Goal: Transaction & Acquisition: Purchase product/service

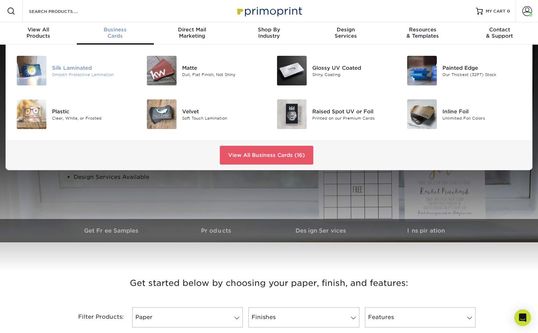
click at [68, 74] on div "Smooth Protective Lamination" at bounding box center [93, 74] width 82 height 6
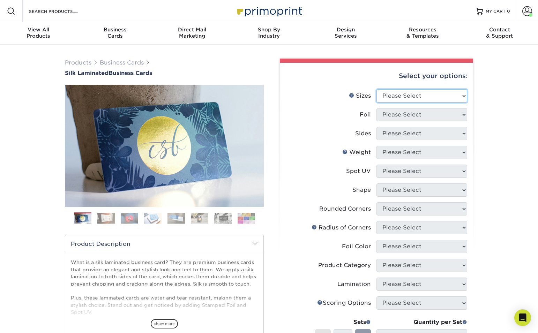
click at [423, 92] on select "Please Select 1.5" x 3.5" - Mini 1.75" x 3.5" - Mini 2" x 2" - Square 2" x 3" -…" at bounding box center [421, 95] width 91 height 13
select select "2.00x3.50"
click at [376, 89] on select "Please Select 1.5" x 3.5" - Mini 1.75" x 3.5" - Mini 2" x 2" - Square 2" x 3" -…" at bounding box center [421, 95] width 91 height 13
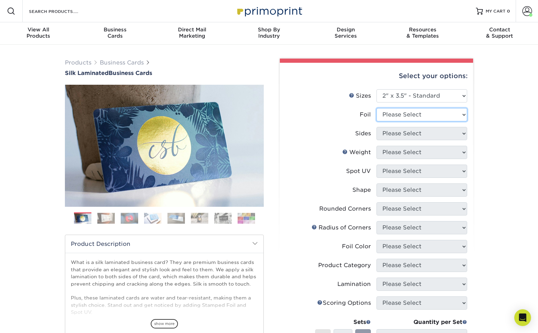
click at [434, 116] on select "Please Select Yes No" at bounding box center [421, 114] width 91 height 13
select select "1"
click at [376, 108] on select "Please Select Yes No" at bounding box center [421, 114] width 91 height 13
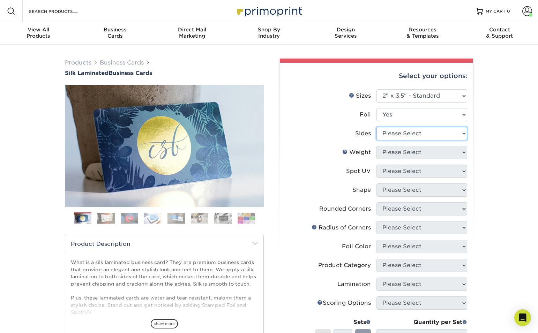
click at [434, 136] on select "Please Select Print Both Sides - Foil Both Sides Print Both Sides - Foil Front …" at bounding box center [421, 133] width 91 height 13
select select "e9e9dfb3-fba1-4d60-972c-fd9ca5904d33"
click at [376, 127] on select "Please Select Print Both Sides - Foil Both Sides Print Both Sides - Foil Front …" at bounding box center [421, 133] width 91 height 13
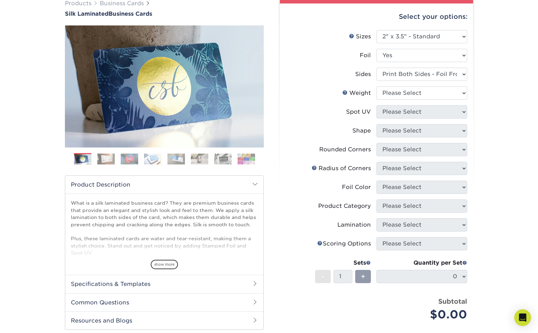
scroll to position [58, 0]
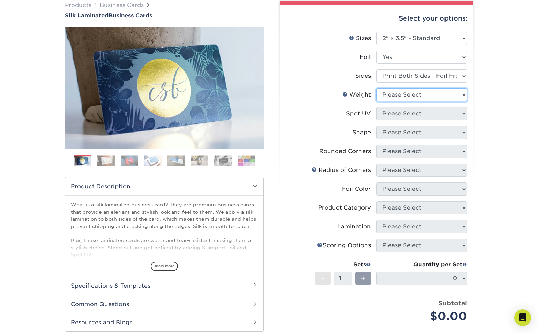
click at [463, 95] on select "Please Select 16PT" at bounding box center [421, 94] width 91 height 13
select select "16PT"
click at [376, 88] on select "Please Select 16PT" at bounding box center [421, 94] width 91 height 13
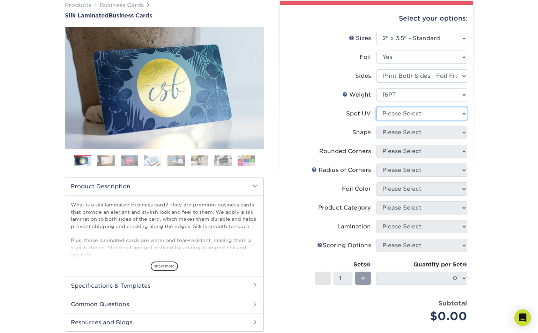
click at [450, 114] on select "Please Select No Spot UV Front and Back (Both Sides) Front Only Back Only" at bounding box center [421, 113] width 91 height 13
click at [457, 114] on select "Please Select No Spot UV Front and Back (Both Sides) Front Only Back Only" at bounding box center [421, 113] width 91 height 13
click at [434, 118] on select "Please Select No Spot UV Front and Back (Both Sides) Front Only Back Only" at bounding box center [421, 113] width 91 height 13
select select "3"
click at [376, 107] on select "Please Select No Spot UV Front and Back (Both Sides) Front Only Back Only" at bounding box center [421, 113] width 91 height 13
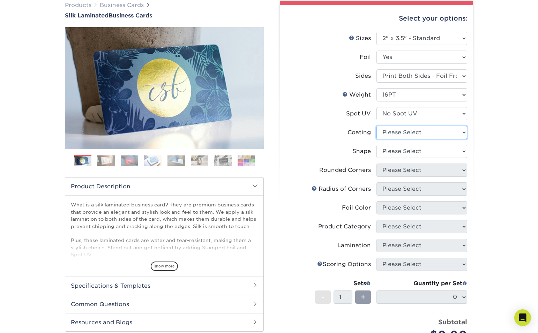
click at [413, 133] on select at bounding box center [421, 132] width 91 height 13
select select "3e7618de-abca-4bda-9f97-8b9129e913d8"
click at [376, 126] on select at bounding box center [421, 132] width 91 height 13
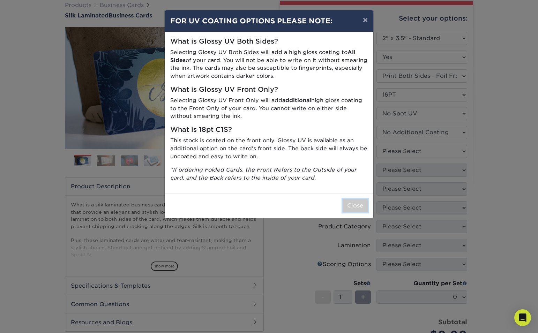
click at [350, 202] on button "Close" at bounding box center [354, 205] width 25 height 13
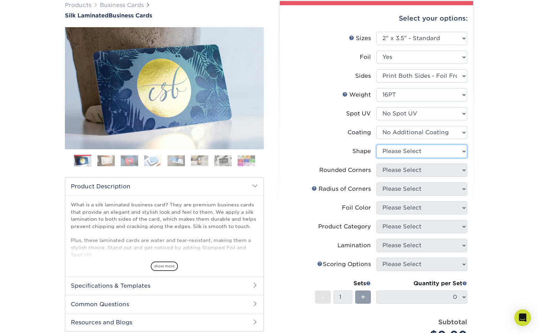
click at [417, 153] on select "Please Select Standard" at bounding box center [421, 151] width 91 height 13
select select "standard"
click at [376, 145] on select "Please Select Standard" at bounding box center [421, 151] width 91 height 13
click at [423, 154] on select "Please Select Standard" at bounding box center [421, 151] width 91 height 13
click at [417, 169] on select "Please Select Yes - Round 2 Corners Yes - Round 4 Corners No" at bounding box center [421, 170] width 91 height 13
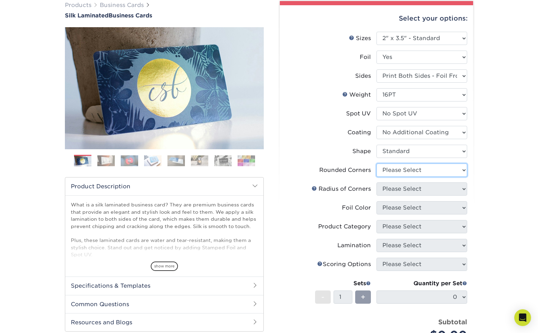
select select "7672df9e-0e0a-464d-8e1f-920c575e4da3"
click at [376, 164] on select "Please Select Yes - Round 2 Corners Yes - Round 4 Corners No" at bounding box center [421, 170] width 91 height 13
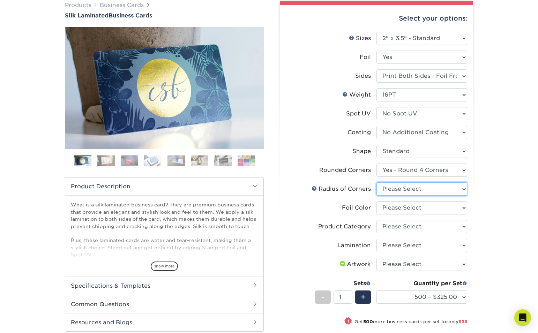
click at [448, 190] on select "Please Select Rounded 1/8" Rounded 1/4"" at bounding box center [421, 188] width 91 height 13
select select "589680c7-ee9a-431b-9d12-d7aeb1386a97"
click at [376, 182] on select "Please Select Rounded 1/8" Rounded 1/4"" at bounding box center [421, 188] width 91 height 13
click at [430, 208] on select "Please Select Silver Foil Black Foil Blue Foil Copper Foil Gold Foil Red Foil R…" at bounding box center [421, 207] width 91 height 13
select select "a834dd52-fe06-4ed6-9a86-5bd3c2d02515"
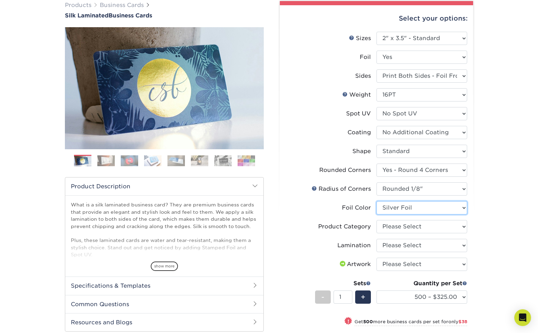
click at [376, 201] on select "Please Select Silver Foil Black Foil Blue Foil Copper Foil Gold Foil Red Foil R…" at bounding box center [421, 207] width 91 height 13
click at [417, 228] on select "Please Select Business Cards" at bounding box center [421, 226] width 91 height 13
select select "3b5148f1-0588-4f88-a218-97bcfdce65c1"
click at [376, 220] on select "Please Select Business Cards" at bounding box center [421, 226] width 91 height 13
click at [419, 248] on select "Please Select Silk" at bounding box center [421, 245] width 91 height 13
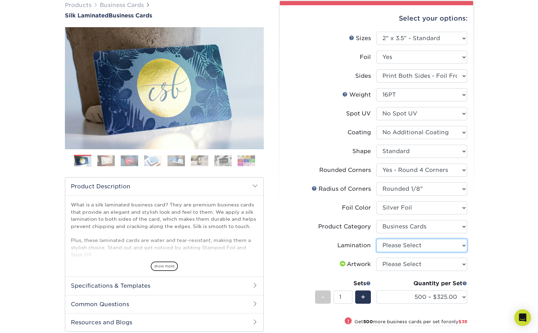
select select "ccacb42f-45f7-42d3-bbd3-7c8421cf37f0"
click at [376, 239] on select "Please Select Silk" at bounding box center [421, 245] width 91 height 13
click at [418, 266] on select "Please Select I will upload files I need a design - $100" at bounding box center [421, 264] width 91 height 13
select select "upload"
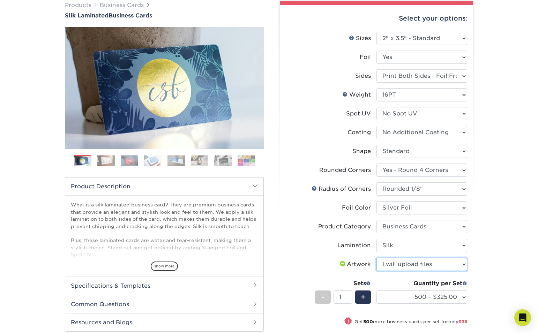
click at [376, 258] on select "Please Select I will upload files I need a design - $100" at bounding box center [421, 264] width 91 height 13
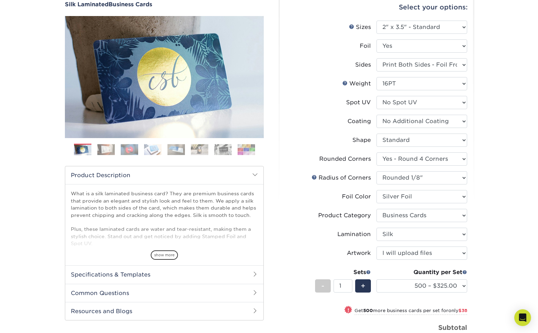
scroll to position [67, 0]
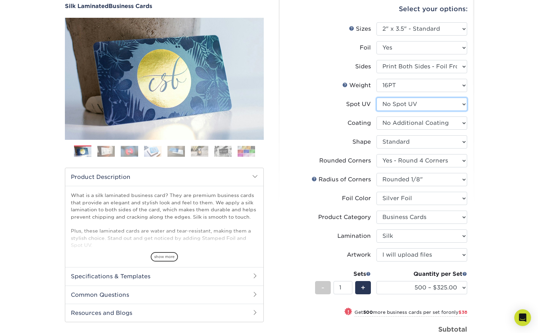
click at [440, 103] on select "Please Select No Spot UV Front and Back (Both Sides) Front Only Back Only" at bounding box center [421, 104] width 91 height 13
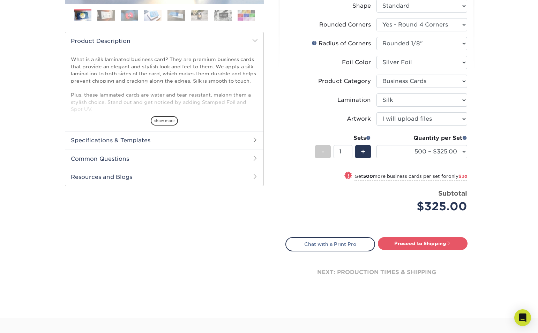
scroll to position [201, 0]
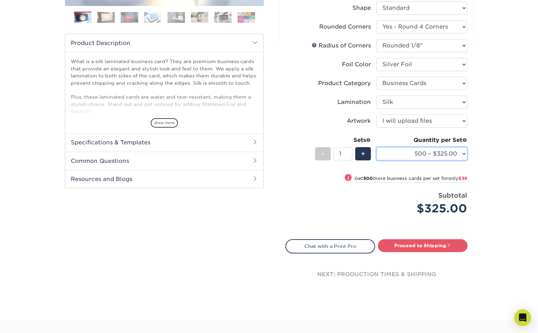
click at [436, 160] on select "500 – $325.00 1000 – $363.00 2500 – $819.00 5000 – $1553.00" at bounding box center [421, 153] width 91 height 13
click at [376, 147] on select "500 – $325.00 1000 – $363.00 2500 – $819.00 5000 – $1553.00" at bounding box center [421, 153] width 91 height 13
click at [432, 153] on select "500 – $325.00 1000 – $363.00 2500 – $819.00 5000 – $1553.00" at bounding box center [421, 153] width 91 height 13
click at [376, 147] on select "500 – $325.00 1000 – $363.00 2500 – $819.00 5000 – $1553.00" at bounding box center [421, 153] width 91 height 13
click at [499, 144] on div "Products Business Cards Silk Laminated Business Cards Previous Next" at bounding box center [269, 82] width 538 height 477
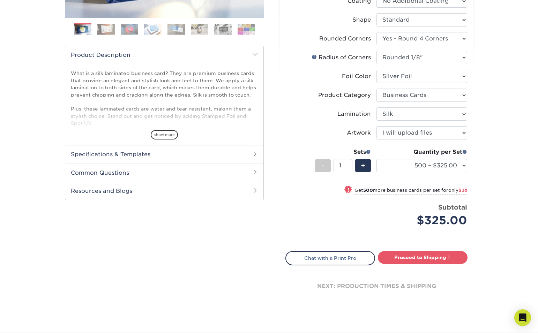
scroll to position [189, 0]
click at [464, 165] on select "500 – $325.00 1000 – $363.00 2500 – $819.00 5000 – $1553.00" at bounding box center [421, 165] width 91 height 13
select select "1000 – $363.00"
click at [376, 159] on select "500 – $325.00 1000 – $363.00 2500 – $819.00 5000 – $1553.00" at bounding box center [421, 165] width 91 height 13
click at [413, 260] on link "Proceed to Shipping" at bounding box center [423, 257] width 90 height 13
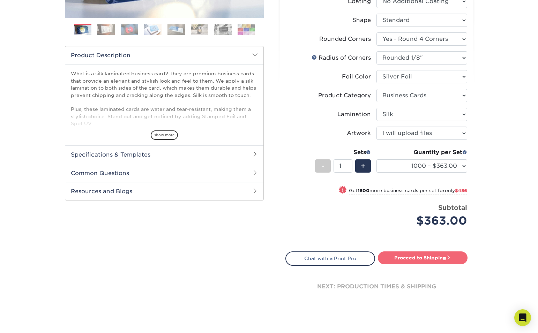
type input "Set 1"
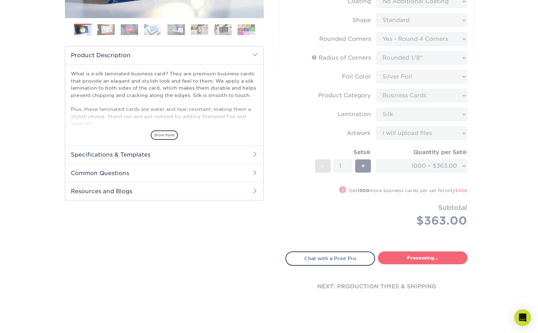
select select "e01ba748-d1da-43e2-ac9b-8248b974db26"
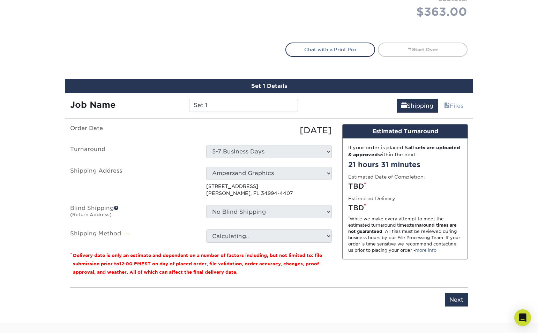
scroll to position [459, 0]
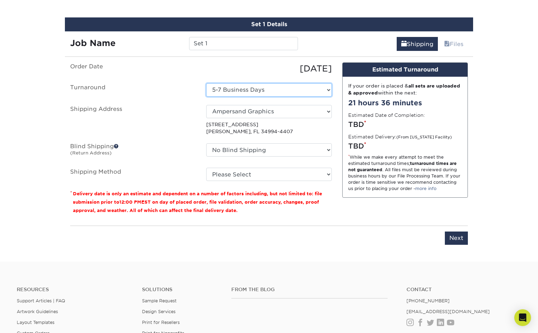
click at [322, 93] on select "Select One 5-7 Business Days" at bounding box center [269, 89] width 126 height 13
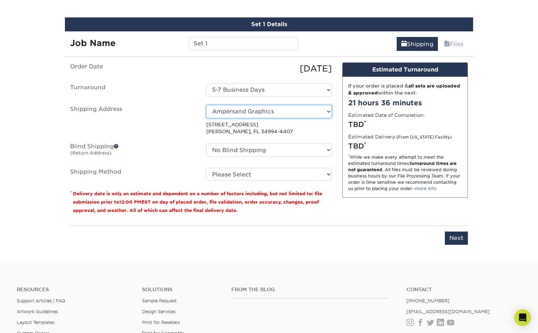
click at [323, 112] on select "Select One Ampersand Graphics + Add New Address" at bounding box center [269, 111] width 126 height 13
click at [206, 105] on select "Select One Ampersand Graphics + Add New Address" at bounding box center [269, 111] width 126 height 13
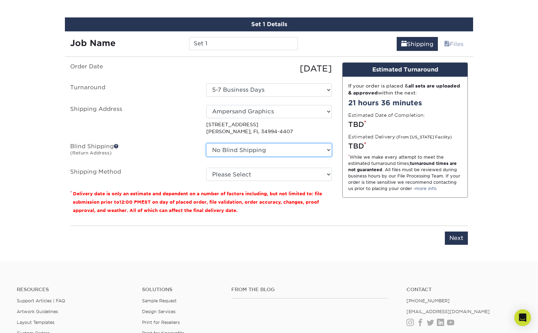
click at [319, 150] on select "No Blind Shipping Ampersand Graphics + Add New Address" at bounding box center [269, 149] width 126 height 13
select select "260382"
click at [206, 143] on select "No Blind Shipping Ampersand Graphics + Add New Address" at bounding box center [269, 149] width 126 height 13
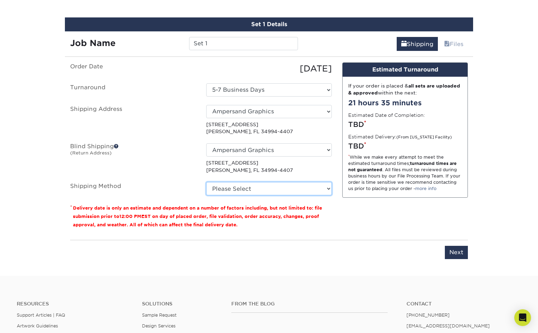
click at [271, 188] on select "Please Select Ground Shipping (+$8.96) 3 Day Shipping Service (+$15.34) 2 Day A…" at bounding box center [269, 188] width 126 height 13
select select "03"
click at [206, 182] on select "Please Select Ground Shipping (+$8.96) 3 Day Shipping Service (+$15.34) 2 Day A…" at bounding box center [269, 188] width 126 height 13
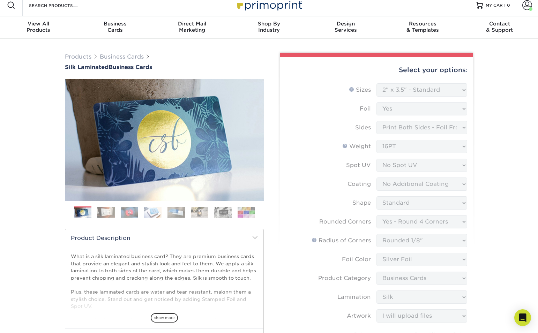
scroll to position [0, 0]
